Goal: Transaction & Acquisition: Purchase product/service

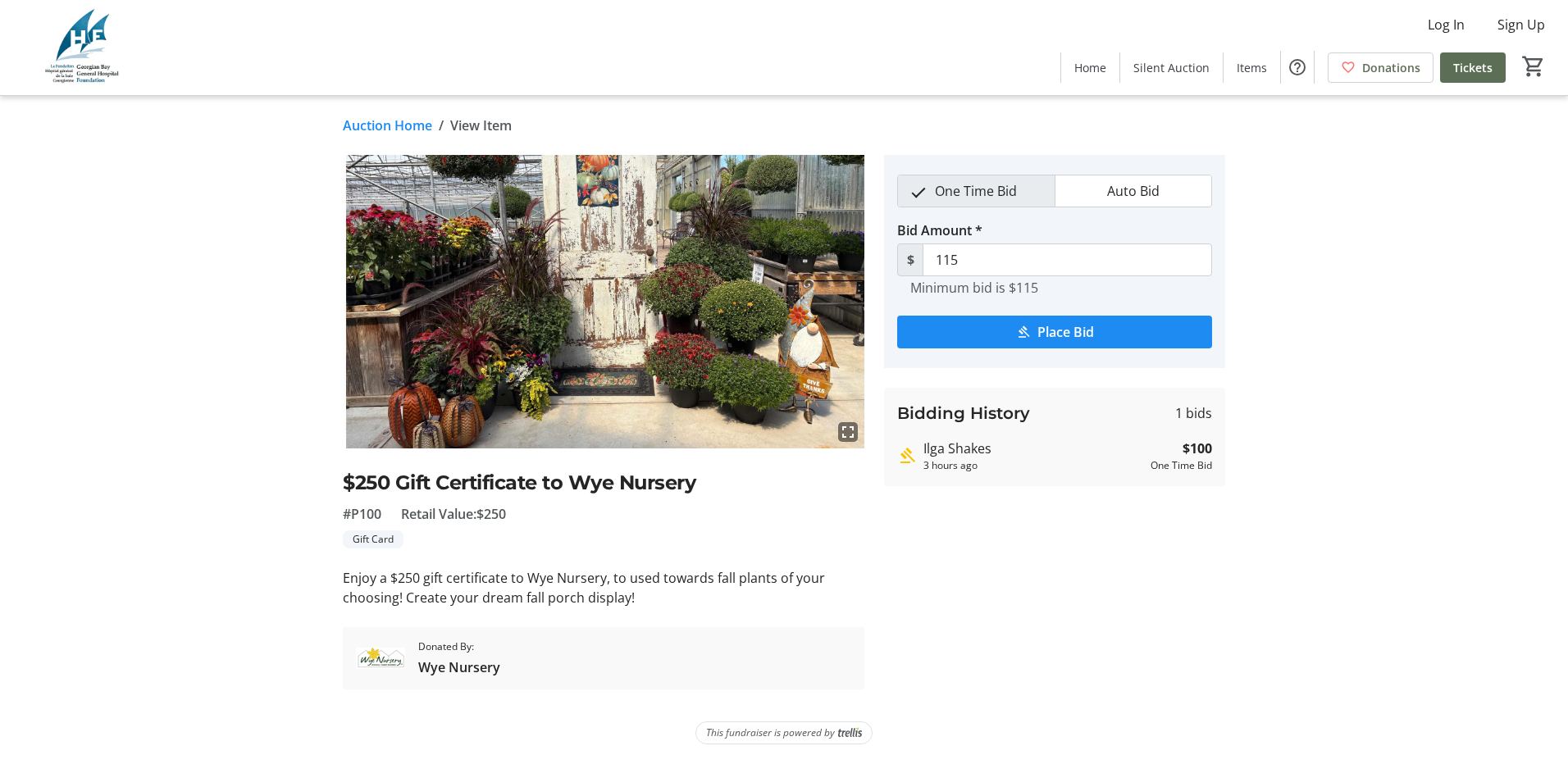
click at [711, 582] on p "Enjoy a $250 gift certificate to Wye Nursery, to used towards fall plants of yo…" at bounding box center [603, 587] width 522 height 39
click at [982, 186] on span "One Time Bid" at bounding box center [976, 191] width 102 height 31
click at [1111, 189] on span "Auto Bid" at bounding box center [1133, 191] width 72 height 31
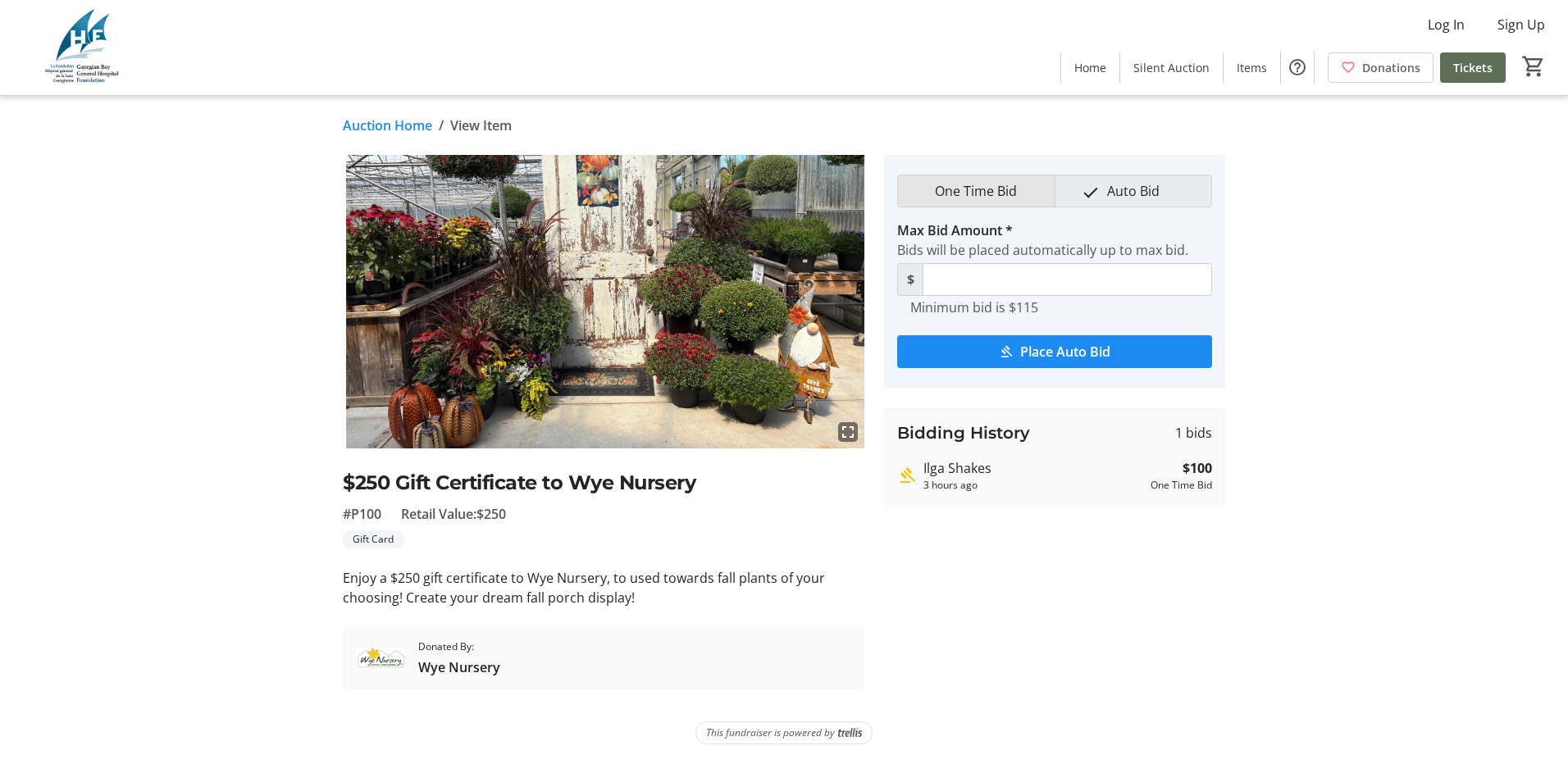
click at [997, 194] on span "One Time Bid" at bounding box center [976, 191] width 102 height 31
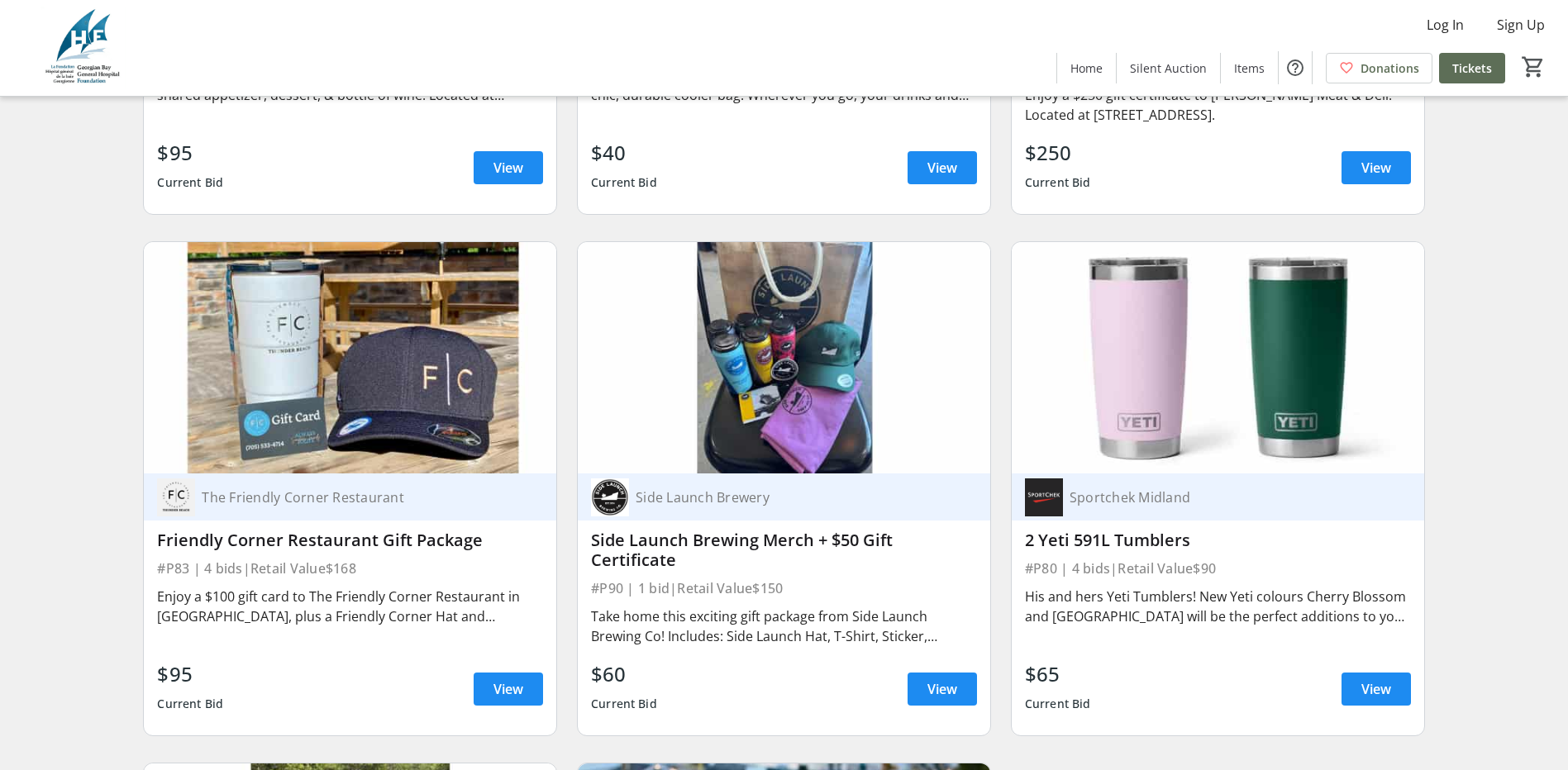
scroll to position [16798, 0]
